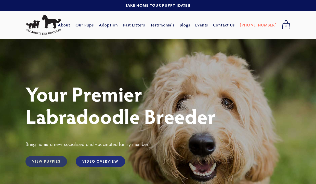
click at [49, 161] on link "View Puppies" at bounding box center [45, 161] width 41 height 11
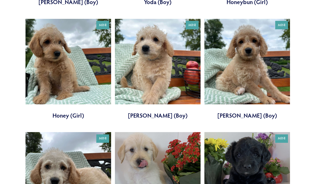
scroll to position [413, 0]
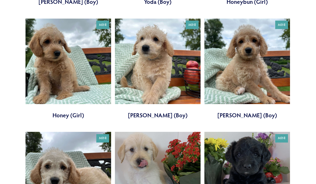
click at [64, 79] on link at bounding box center [68, 69] width 86 height 101
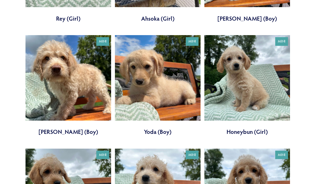
scroll to position [282, 0]
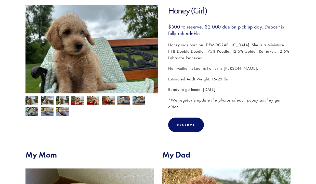
scroll to position [84, 0]
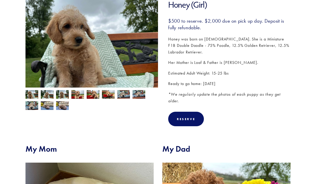
click at [49, 94] on img at bounding box center [47, 95] width 13 height 10
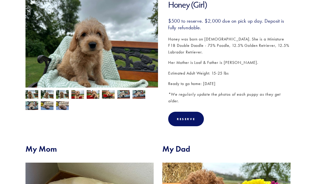
click at [63, 95] on img at bounding box center [62, 95] width 13 height 10
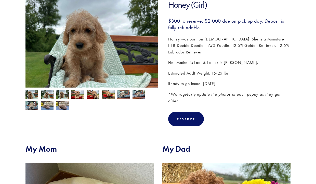
click at [79, 94] on img at bounding box center [77, 95] width 13 height 10
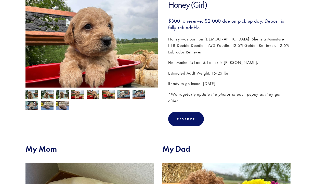
click at [93, 93] on img at bounding box center [93, 95] width 13 height 10
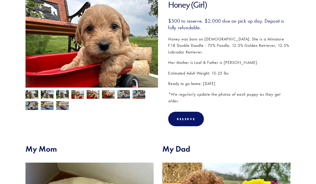
click at [110, 93] on img at bounding box center [108, 95] width 13 height 10
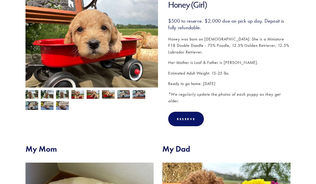
click at [124, 95] on img at bounding box center [123, 95] width 13 height 10
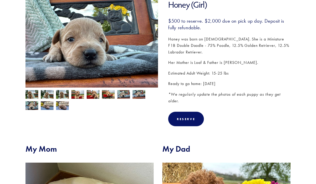
click at [139, 92] on img at bounding box center [138, 95] width 13 height 10
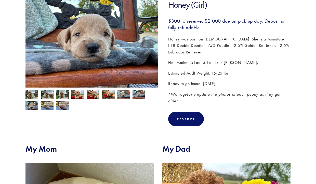
click at [30, 106] on img at bounding box center [31, 106] width 13 height 10
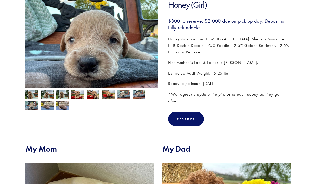
click at [32, 95] on img at bounding box center [31, 95] width 13 height 10
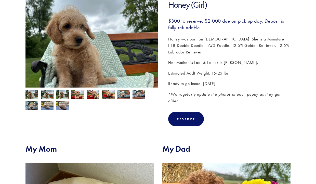
click at [48, 94] on img at bounding box center [47, 95] width 13 height 10
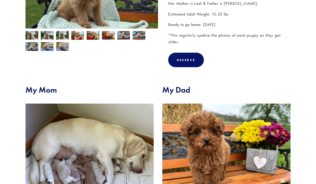
scroll to position [149, 0]
